Goal: Find specific page/section: Find specific page/section

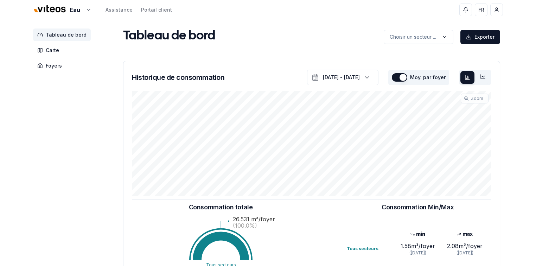
click at [57, 145] on aside "Tableau de bord Carte Foyers" at bounding box center [65, 211] width 65 height 382
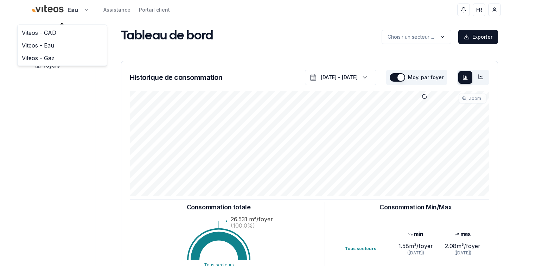
click at [82, 11] on html "Eau Assistance Portail client FR [PERSON_NAME] Tableau de bord Carte Foyers Tab…" at bounding box center [268, 218] width 536 height 436
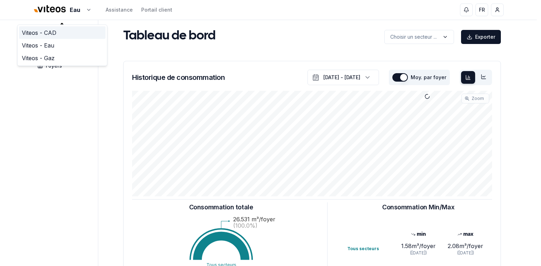
click at [51, 32] on link "Viteos - CAD" at bounding box center [62, 32] width 87 height 13
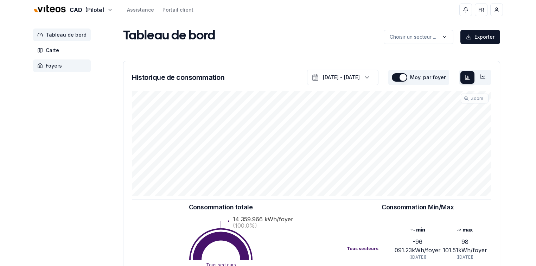
click at [51, 69] on span "Foyers" at bounding box center [54, 65] width 16 height 7
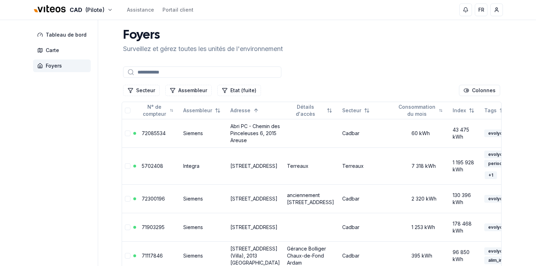
click at [141, 71] on input at bounding box center [202, 72] width 158 height 11
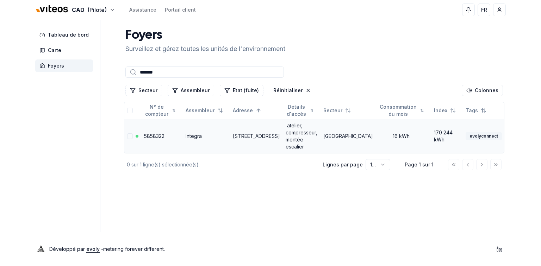
type input "*******"
click at [245, 135] on link "[STREET_ADDRESS]" at bounding box center [256, 136] width 47 height 6
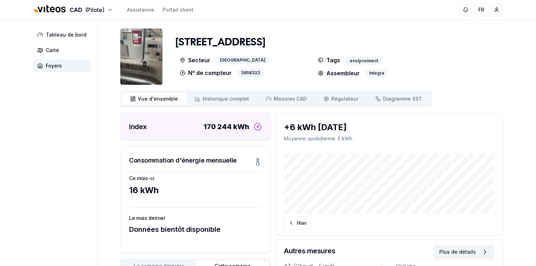
click at [350, 140] on p "Moyenne quotidienne : 5 kWh" at bounding box center [389, 138] width 210 height 7
click at [51, 66] on span "Foyers" at bounding box center [54, 65] width 16 height 7
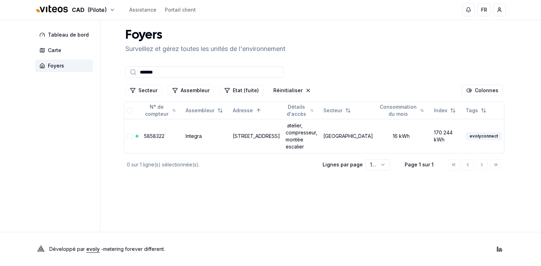
click at [183, 74] on input "*******" at bounding box center [204, 72] width 158 height 11
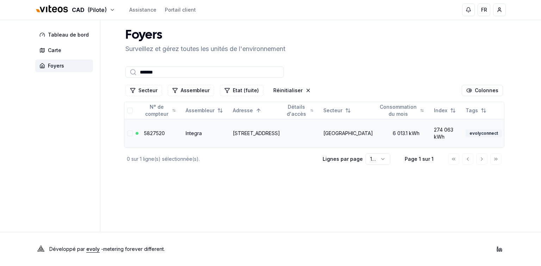
type input "*******"
click at [240, 133] on link "[STREET_ADDRESS]" at bounding box center [256, 133] width 47 height 6
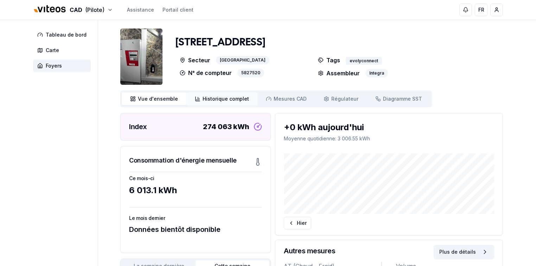
click at [222, 103] on link "Historique complet Historique" at bounding box center [222, 99] width 71 height 13
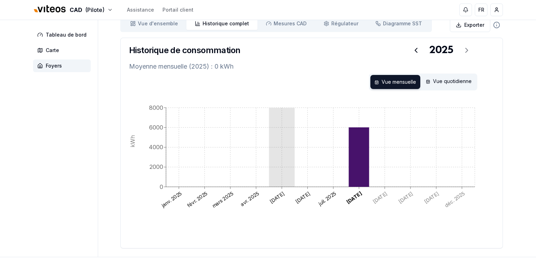
scroll to position [84, 0]
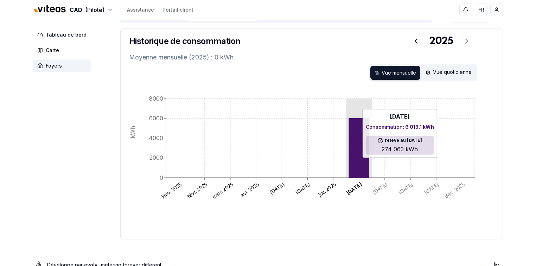
click at [364, 161] on icon at bounding box center [359, 147] width 20 height 59
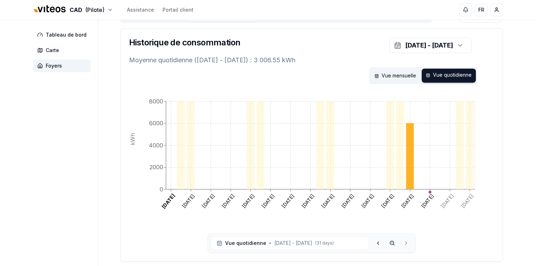
click at [333, 74] on div "Vue mensuelle Vue quotidienne" at bounding box center [311, 75] width 365 height 17
click at [390, 75] on div "Vue mensuelle" at bounding box center [396, 76] width 50 height 14
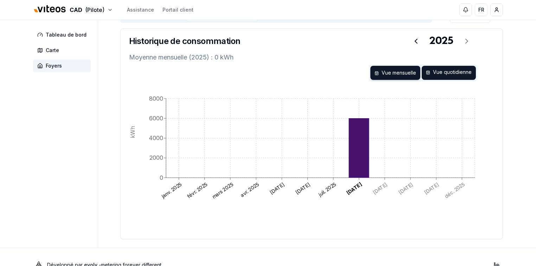
click at [437, 75] on div "Vue quotidienne" at bounding box center [449, 73] width 54 height 14
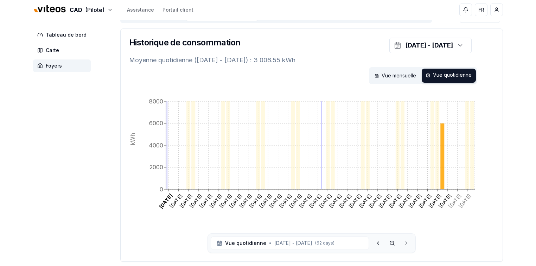
click at [286, 75] on div "Vue mensuelle Vue quotidienne" at bounding box center [311, 75] width 365 height 17
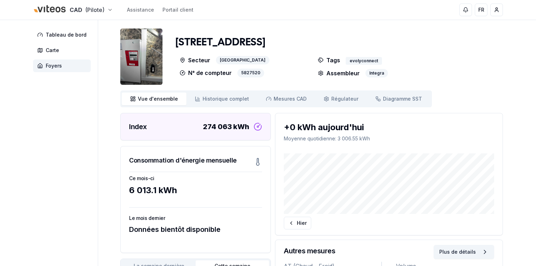
click at [48, 65] on span "Foyers" at bounding box center [54, 65] width 16 height 7
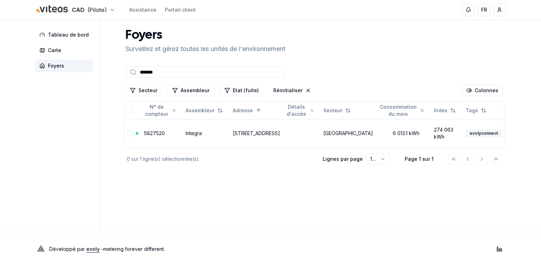
click at [164, 70] on input "*******" at bounding box center [204, 72] width 158 height 11
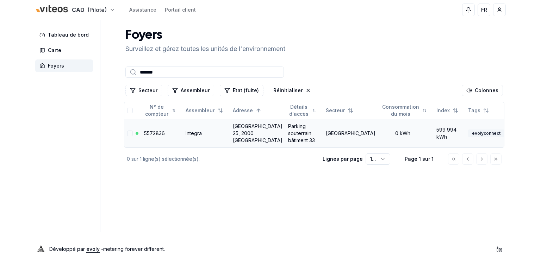
type input "*******"
click at [241, 136] on link "[GEOGRAPHIC_DATA] 25, 2000 [GEOGRAPHIC_DATA]" at bounding box center [258, 133] width 50 height 20
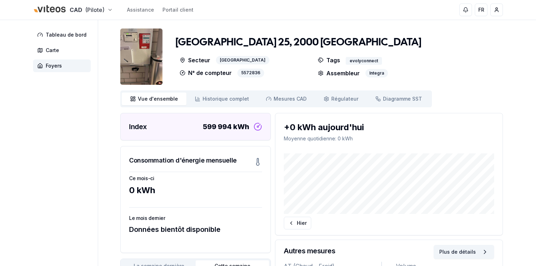
click at [142, 47] on img at bounding box center [141, 57] width 42 height 56
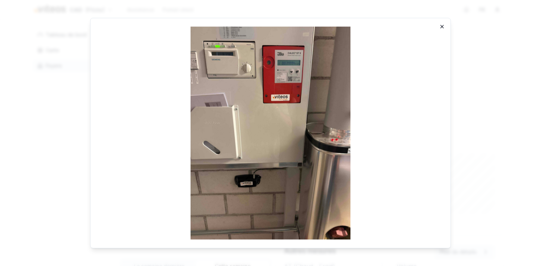
click at [443, 27] on icon "button" at bounding box center [441, 26] width 3 height 3
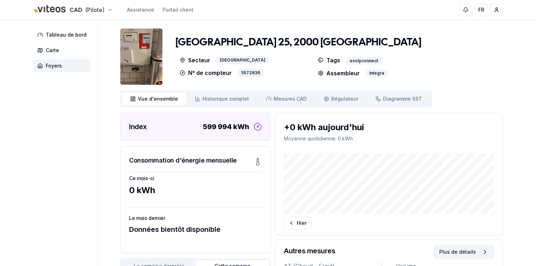
click at [82, 109] on aside "Tableau de bord Carte Foyers" at bounding box center [65, 210] width 65 height 380
click at [291, 222] on icon at bounding box center [291, 223] width 1 height 3
